Goal: Task Accomplishment & Management: Manage account settings

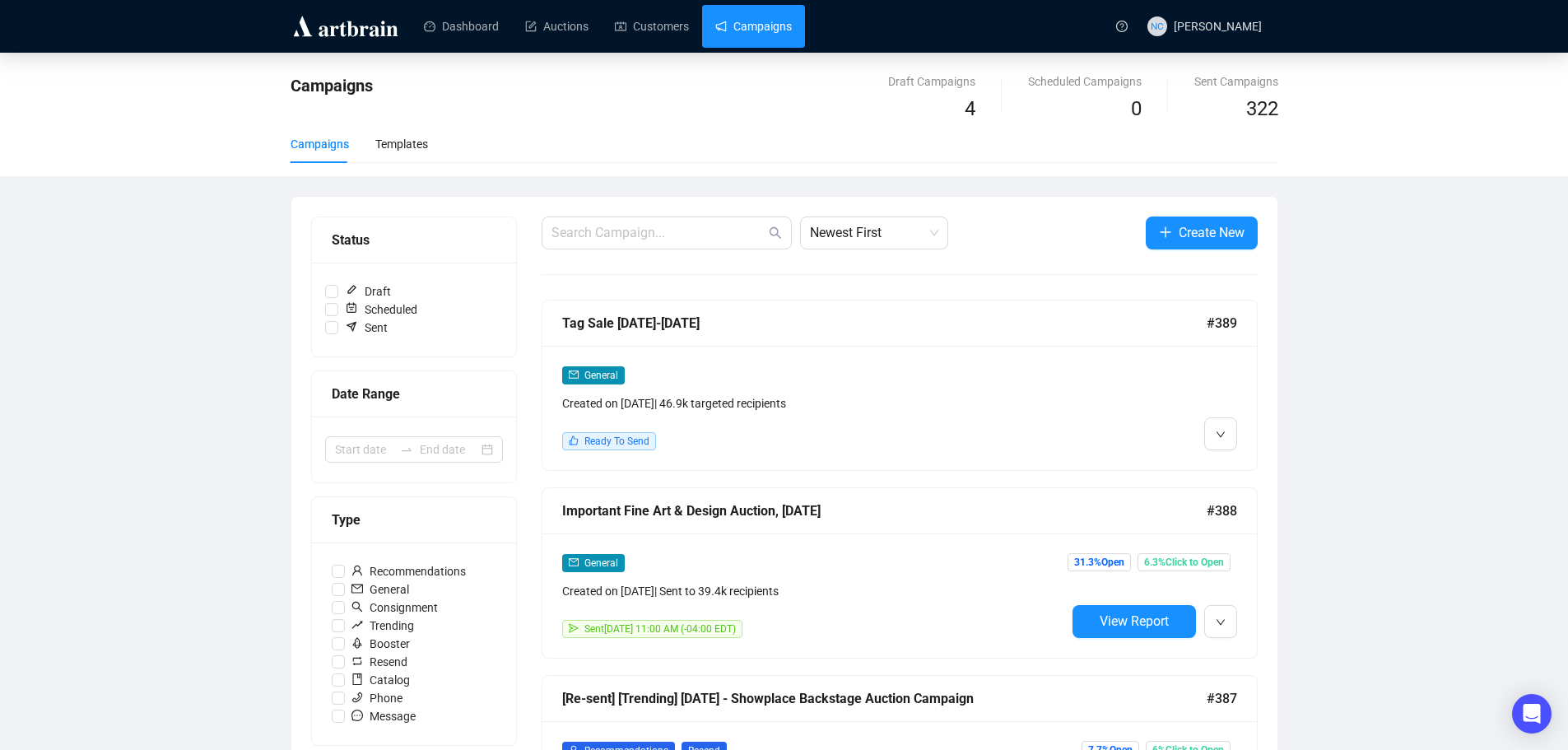
click at [756, 29] on link "Campaigns" at bounding box center [753, 27] width 77 height 43
click at [1235, 461] on li "Edit" at bounding box center [1250, 469] width 87 height 27
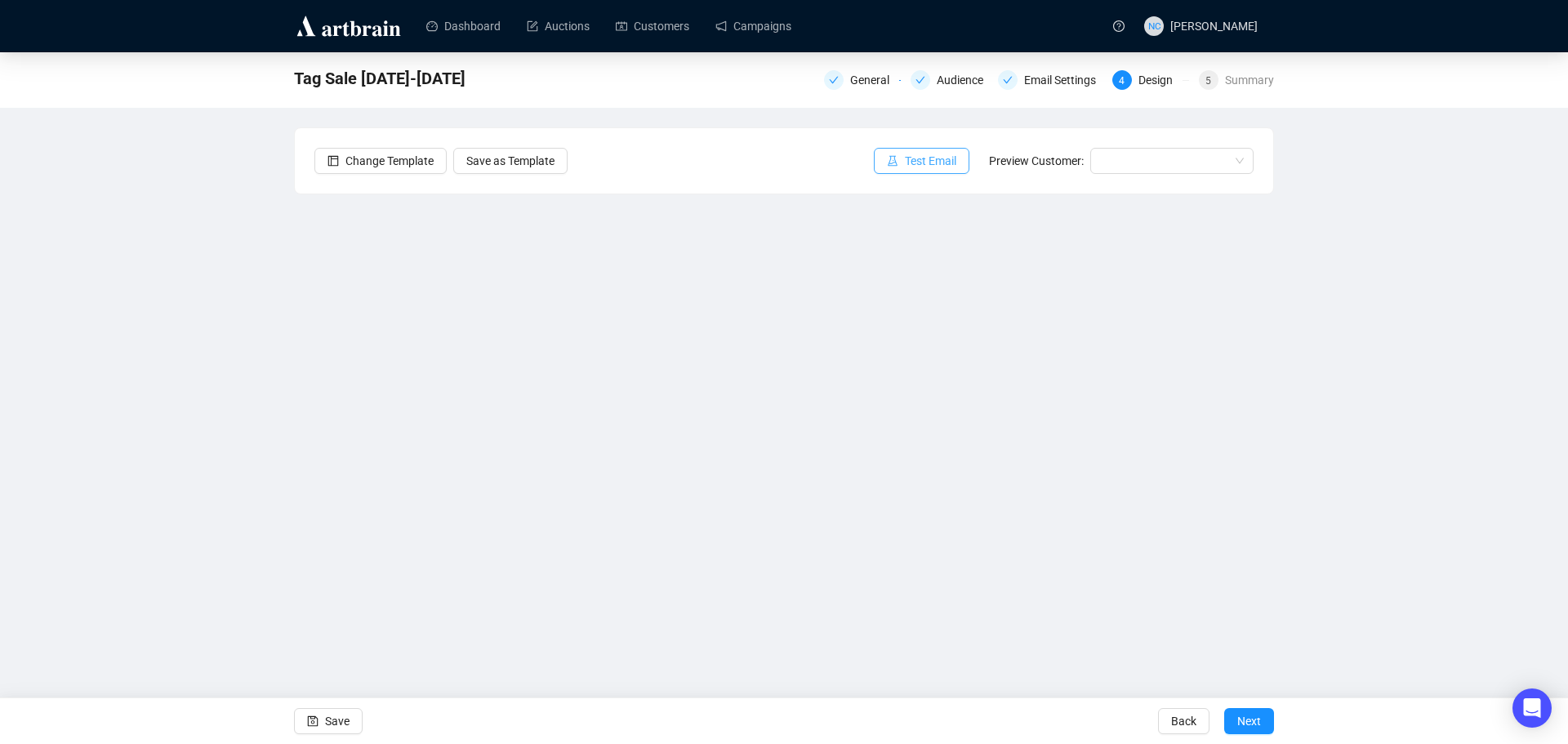
click at [910, 158] on span "Test Email" at bounding box center [931, 160] width 51 height 18
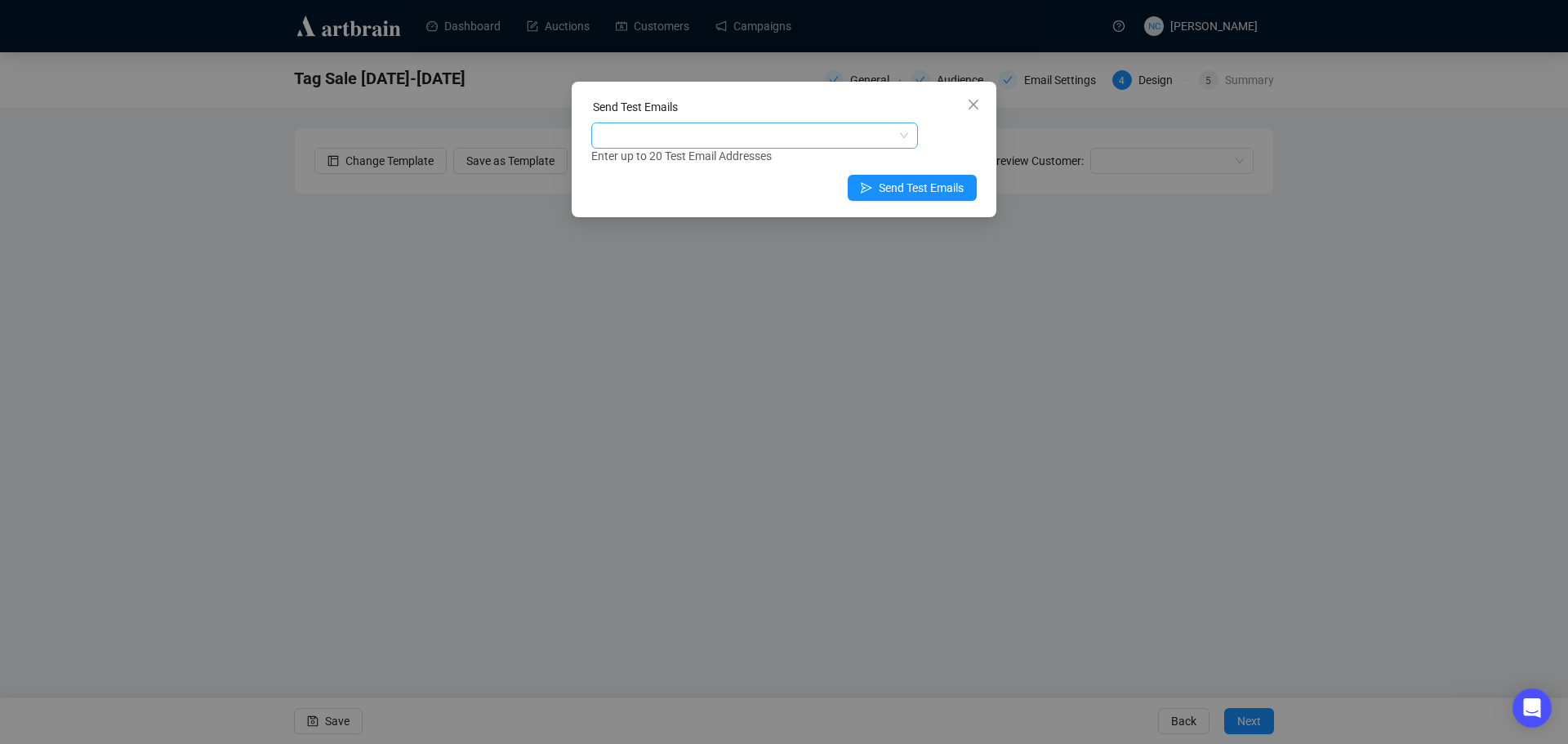
click at [753, 131] on div at bounding box center [746, 135] width 303 height 23
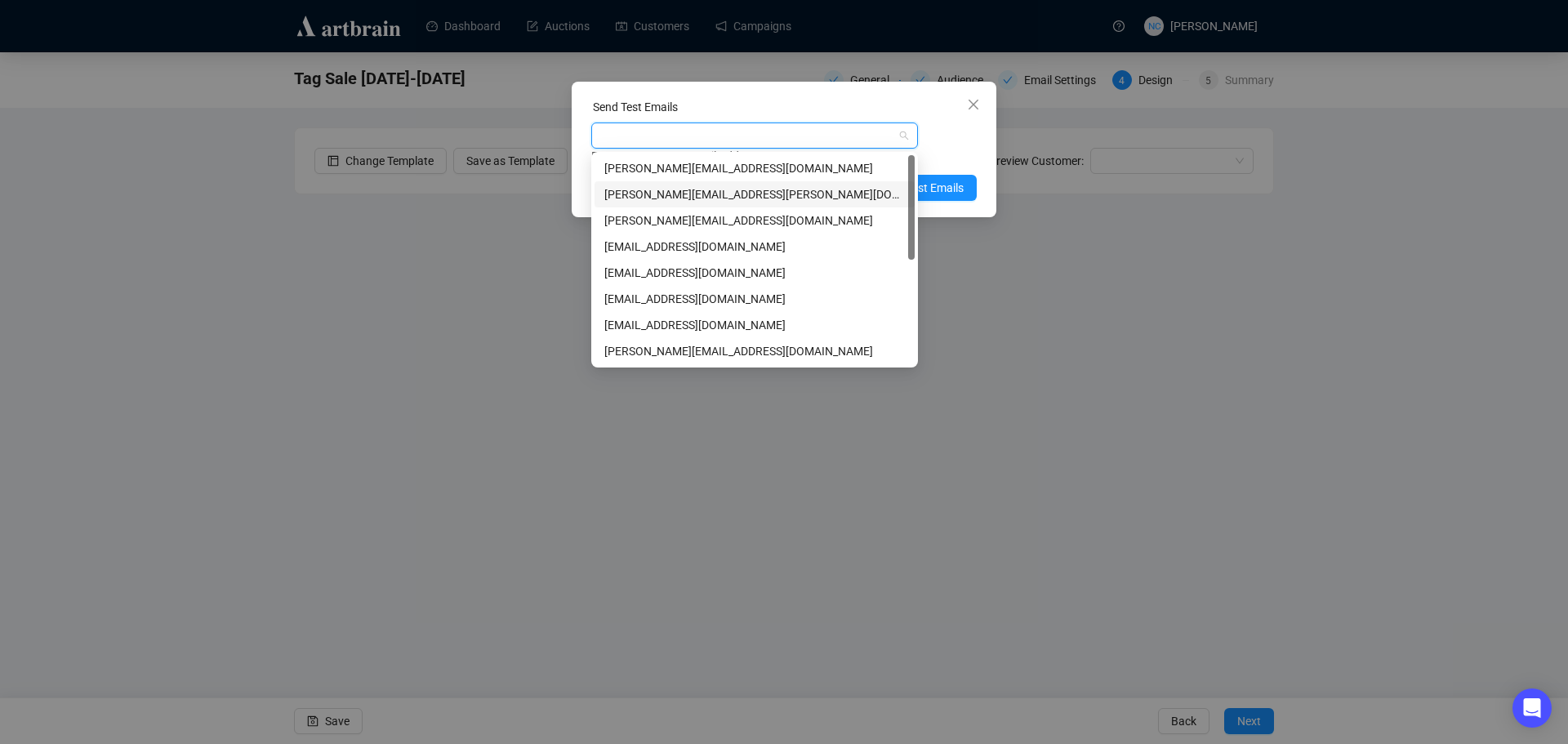
click at [722, 202] on div "[PERSON_NAME][EMAIL_ADDRESS][PERSON_NAME][DOMAIN_NAME]" at bounding box center [754, 193] width 301 height 18
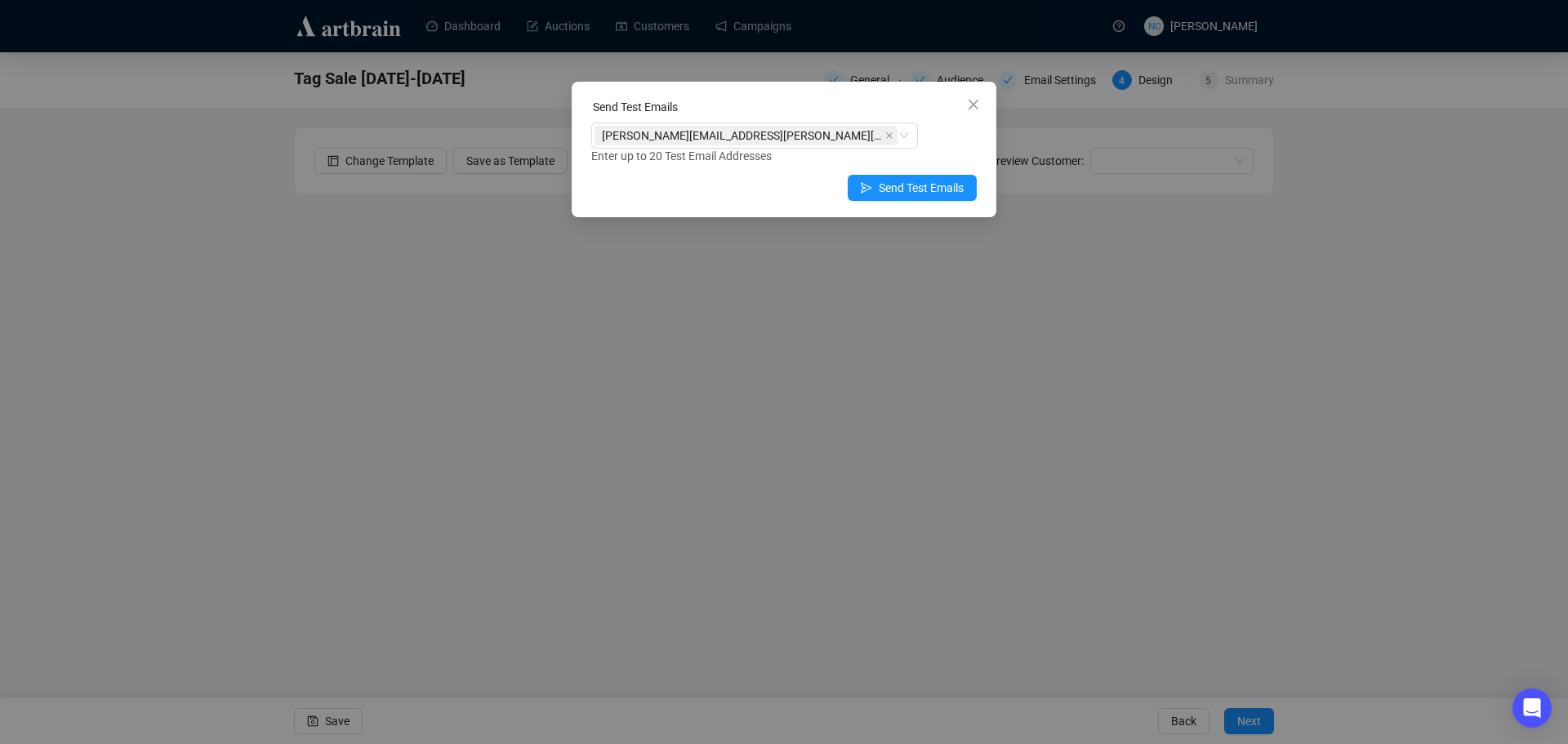
click at [794, 105] on div "Send Test Emails" at bounding box center [784, 110] width 385 height 25
click at [926, 189] on span "Send Test Emails" at bounding box center [921, 187] width 85 height 18
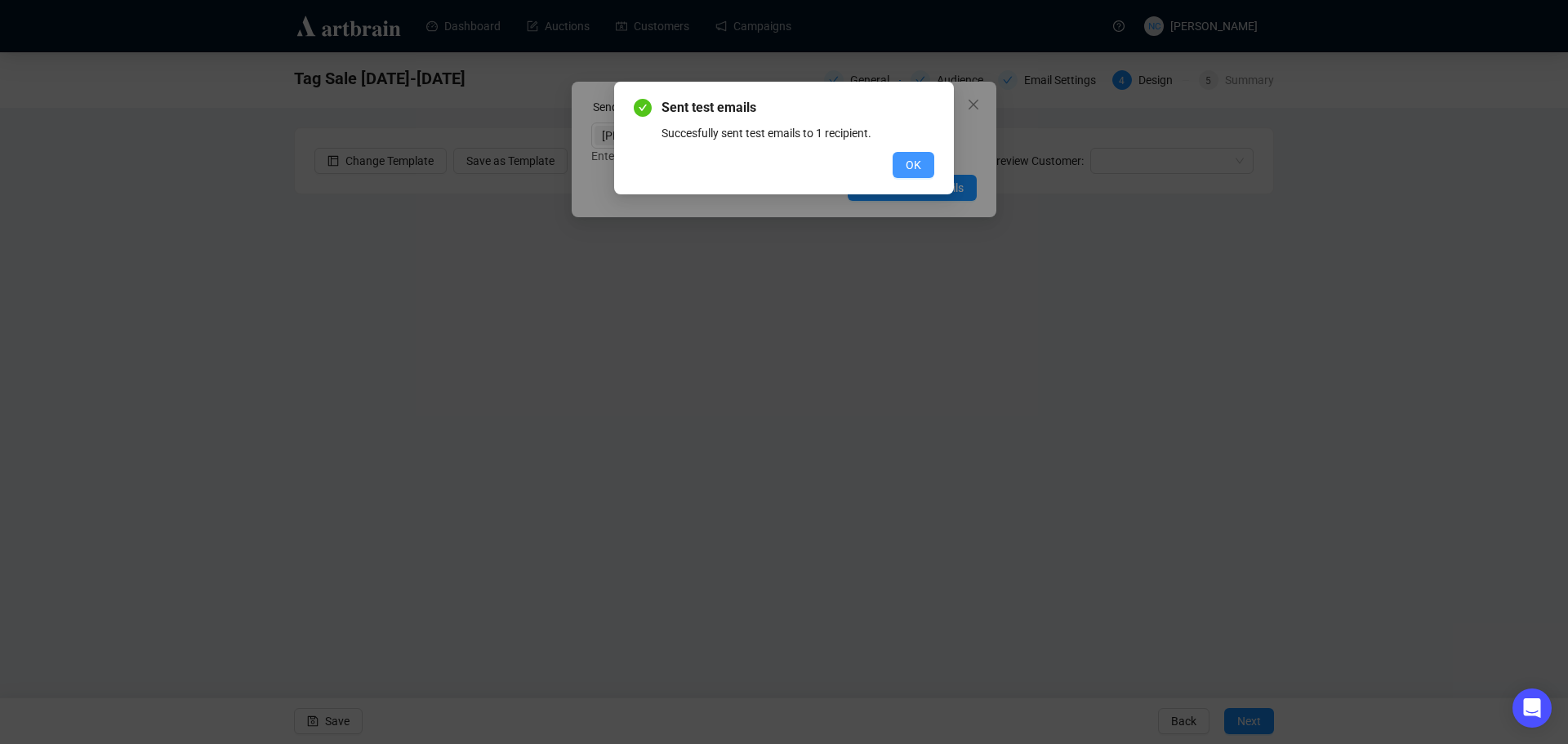
click at [923, 170] on button "OK" at bounding box center [913, 164] width 42 height 27
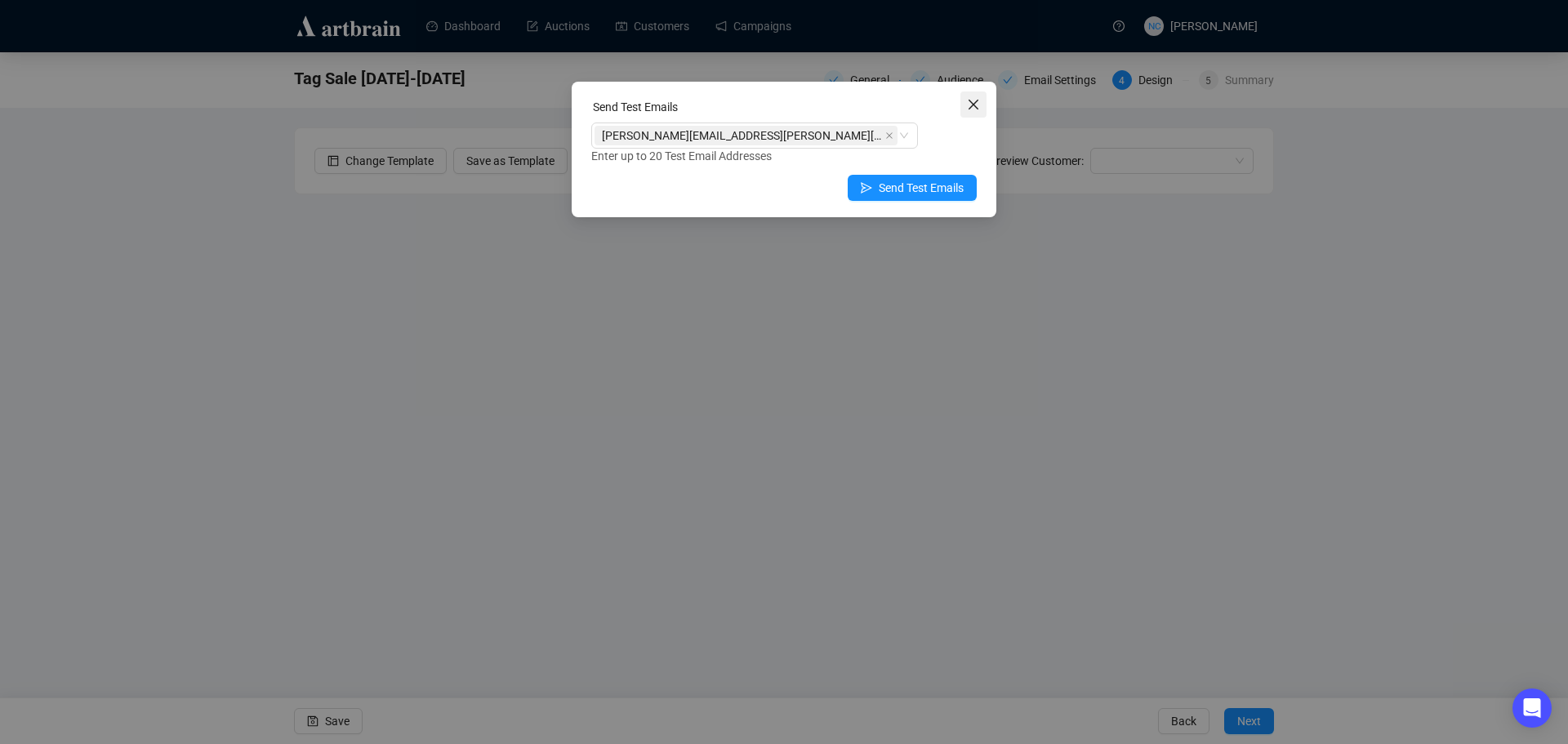
click at [972, 99] on icon "close" at bounding box center [973, 104] width 13 height 13
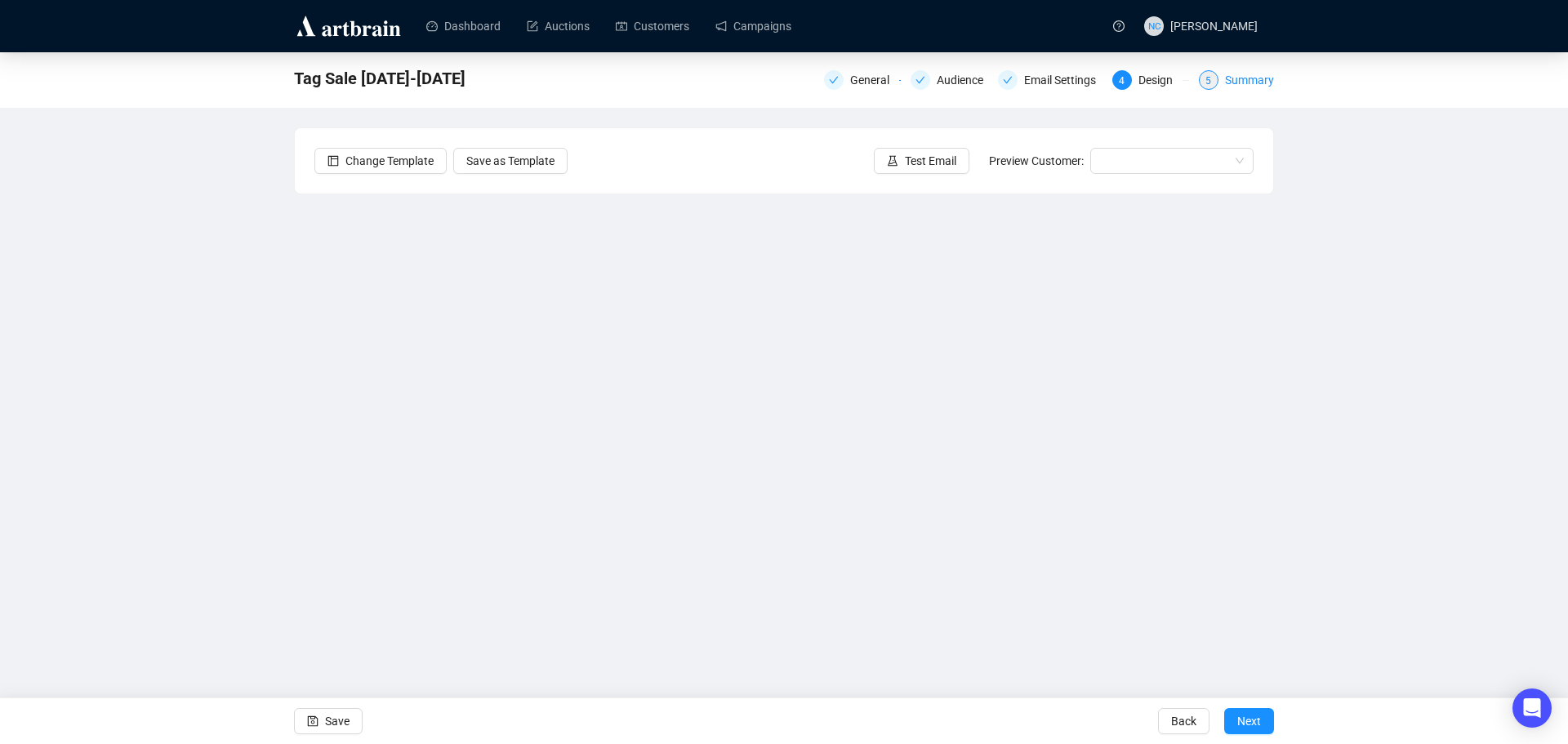
click at [1255, 87] on div "Summary" at bounding box center [1249, 80] width 49 height 20
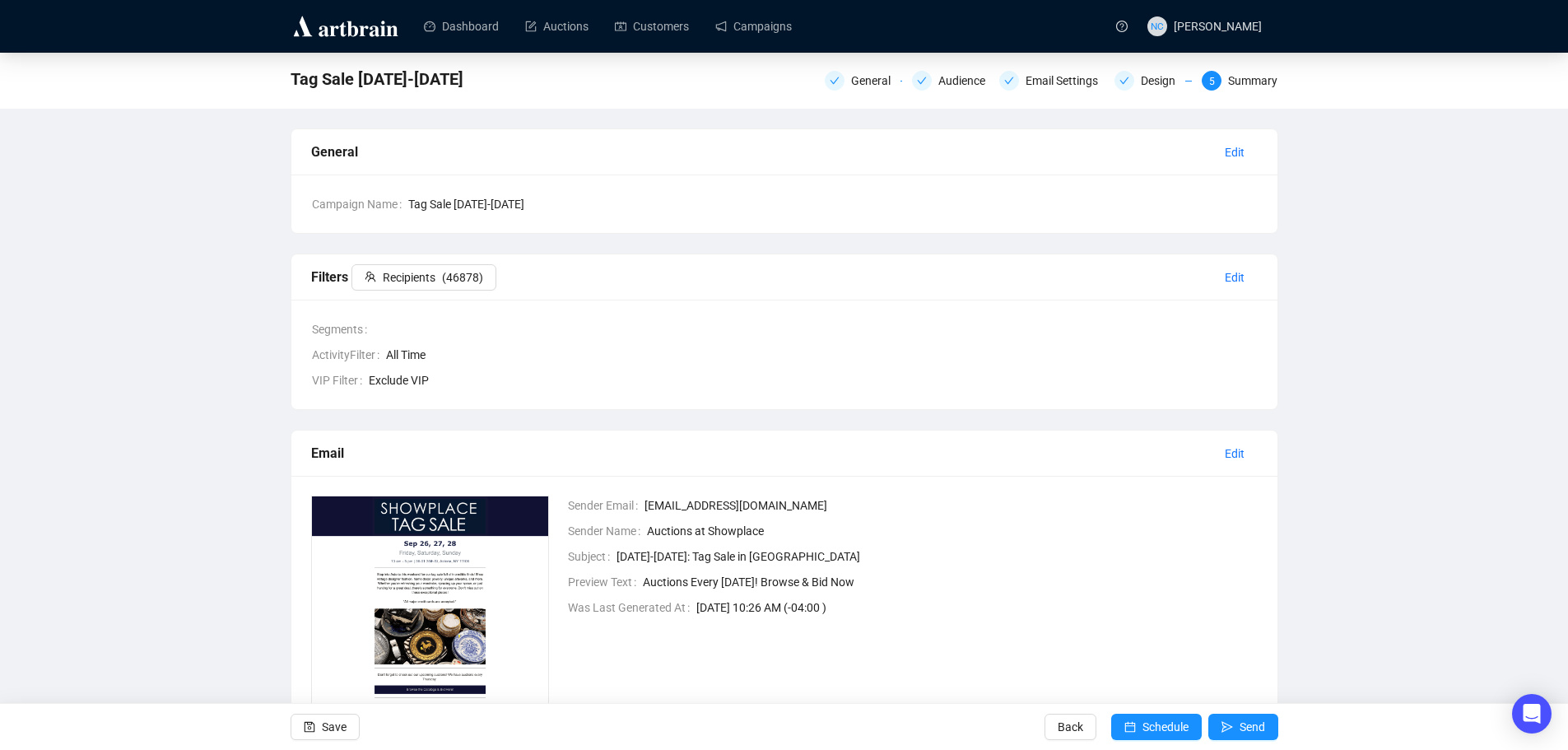
click at [190, 205] on div "Tag Sale [DATE]-[DATE] General Audience Email Settings Design 5 Summary General…" at bounding box center [784, 450] width 1568 height 794
